Goal: Transaction & Acquisition: Purchase product/service

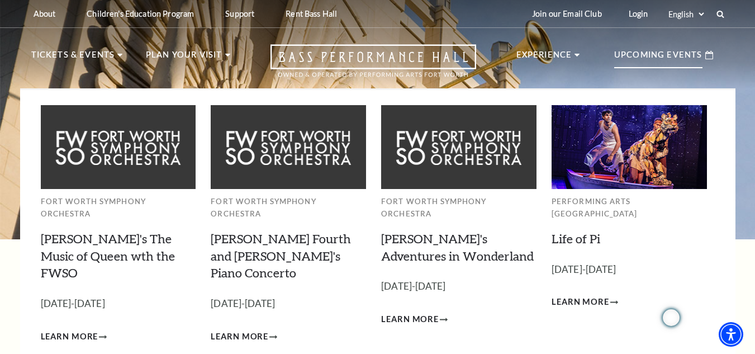
scroll to position [56, 0]
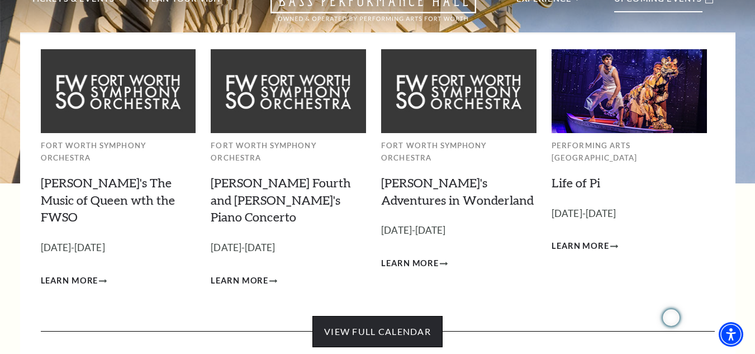
click at [407, 316] on link "View Full Calendar" at bounding box center [377, 331] width 130 height 31
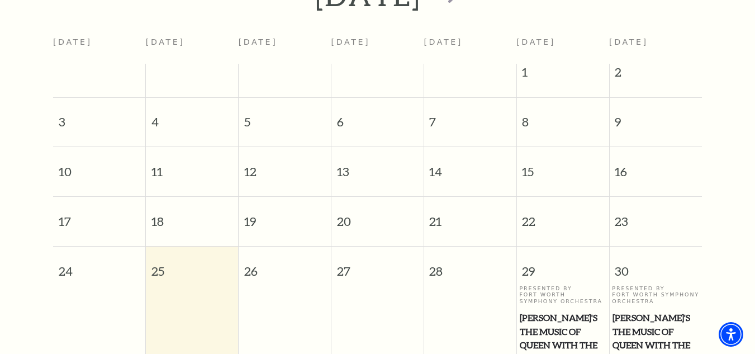
scroll to position [56, 0]
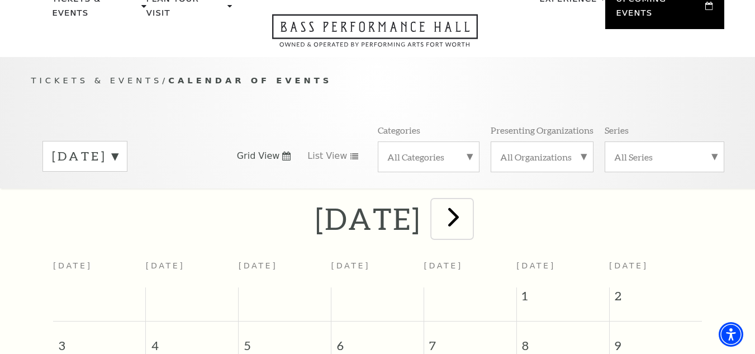
click at [469, 203] on span "next" at bounding box center [453, 217] width 32 height 32
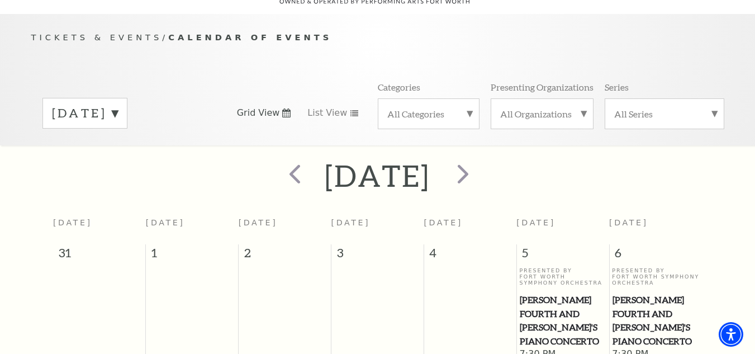
scroll to position [0, 0]
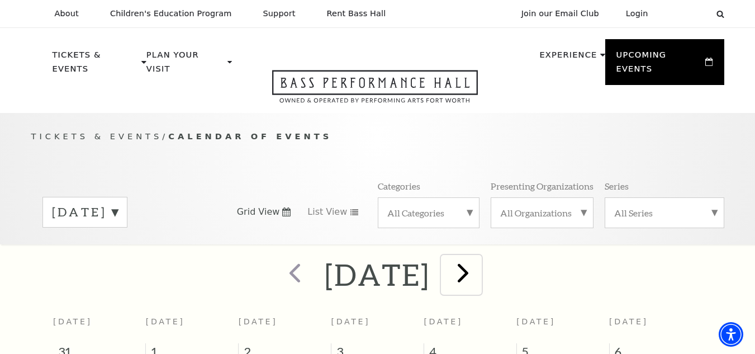
click at [479, 270] on span "next" at bounding box center [463, 272] width 32 height 32
click at [479, 256] on span "next" at bounding box center [463, 272] width 32 height 32
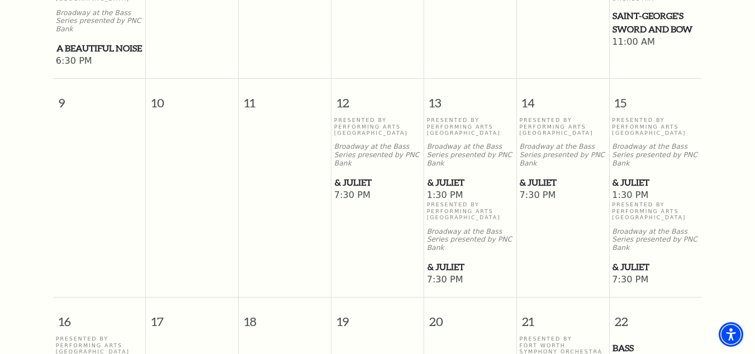
scroll to position [657, 0]
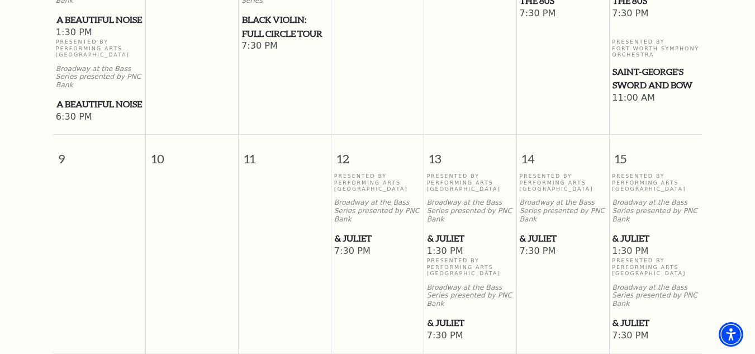
click at [356, 231] on span "& Juliet" at bounding box center [377, 238] width 85 height 14
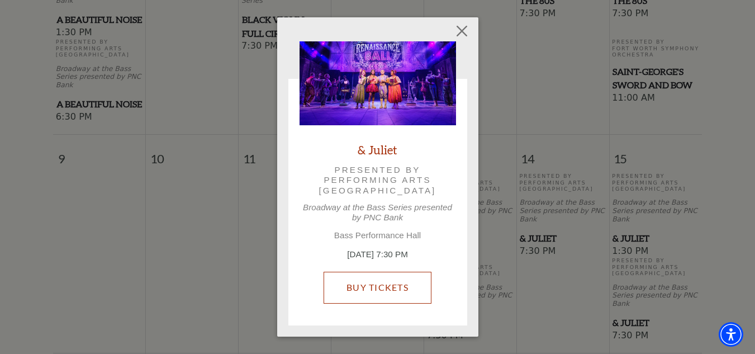
click at [378, 289] on link "Buy Tickets" at bounding box center [377, 286] width 108 height 31
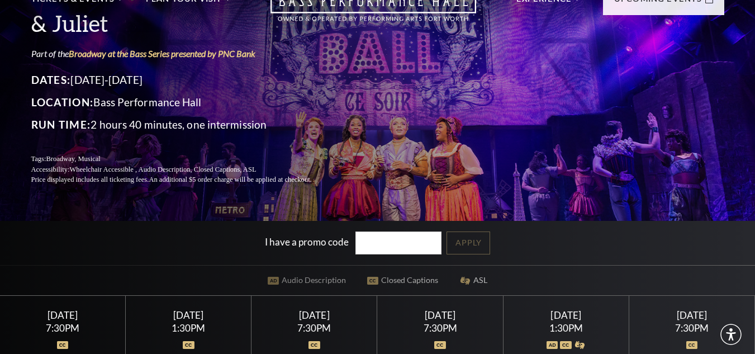
scroll to position [223, 0]
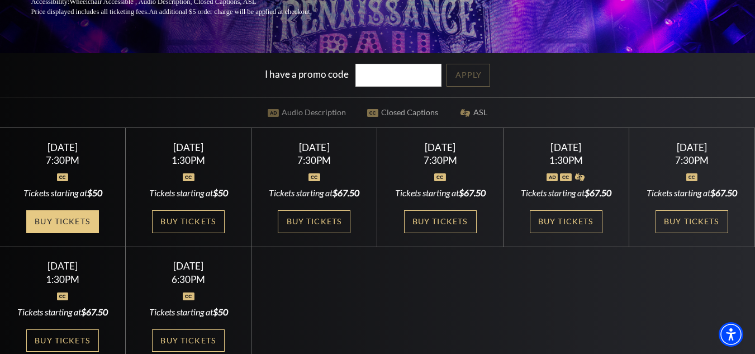
click at [54, 233] on link "Buy Tickets" at bounding box center [62, 221] width 73 height 23
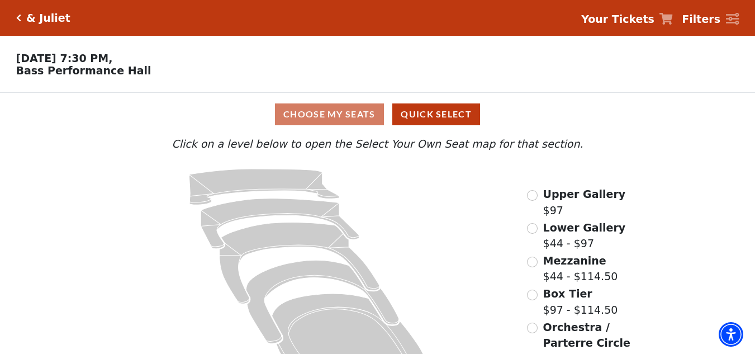
scroll to position [43, 0]
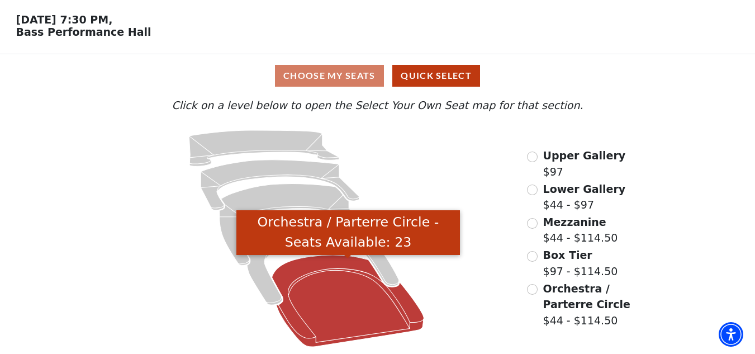
click at [336, 302] on icon "Orchestra / Parterre Circle - Seats Available: 23" at bounding box center [348, 301] width 152 height 92
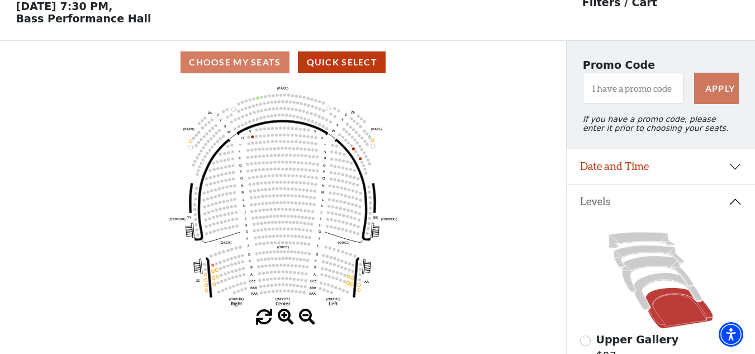
scroll to position [0, 0]
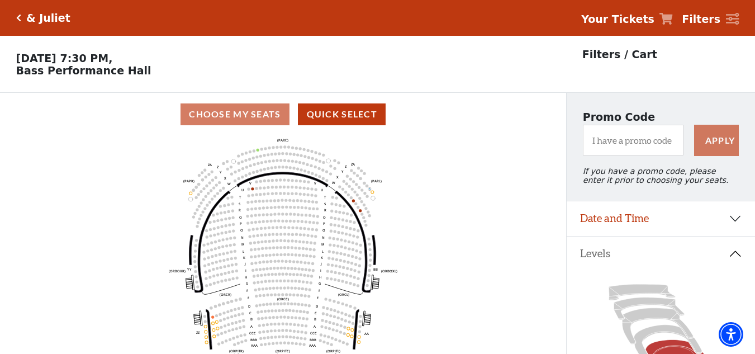
click at [21, 20] on div "& Juliet" at bounding box center [45, 18] width 49 height 13
click at [18, 19] on icon "Click here to go back to filters" at bounding box center [18, 18] width 5 height 8
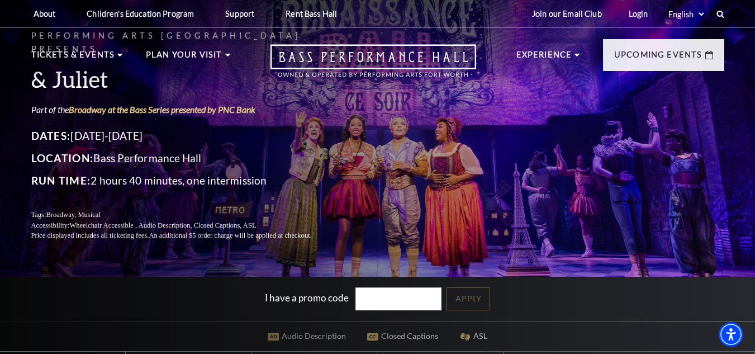
scroll to position [223, 0]
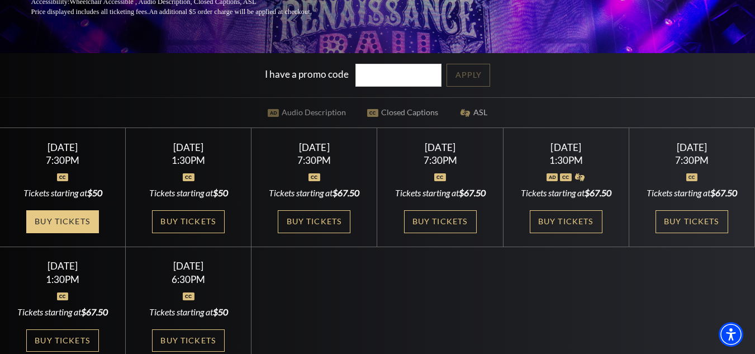
click at [80, 233] on link "Buy Tickets" at bounding box center [62, 221] width 73 height 23
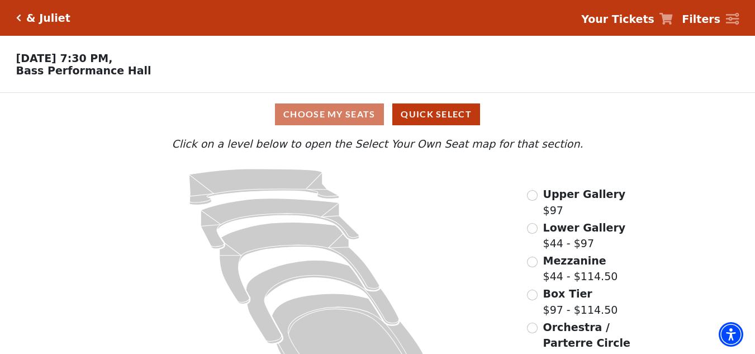
scroll to position [43, 0]
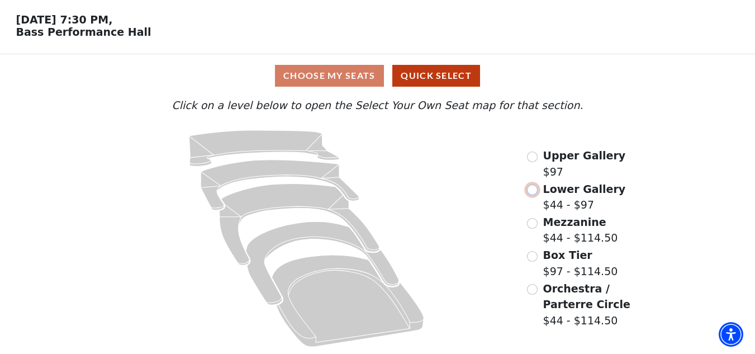
click at [533, 189] on input "Lower Gallery$44 - $97\a" at bounding box center [532, 189] width 11 height 11
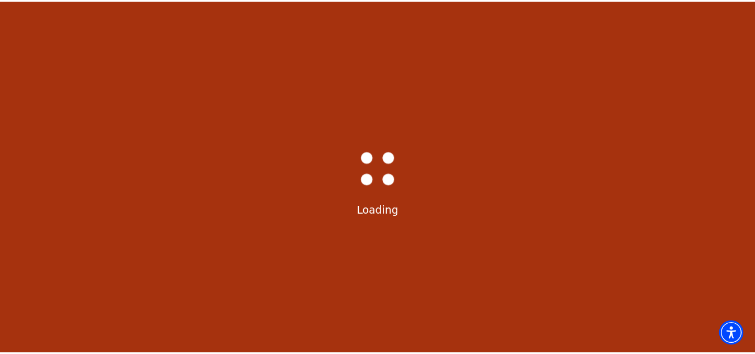
scroll to position [52, 0]
